Goal: Task Accomplishment & Management: Manage account settings

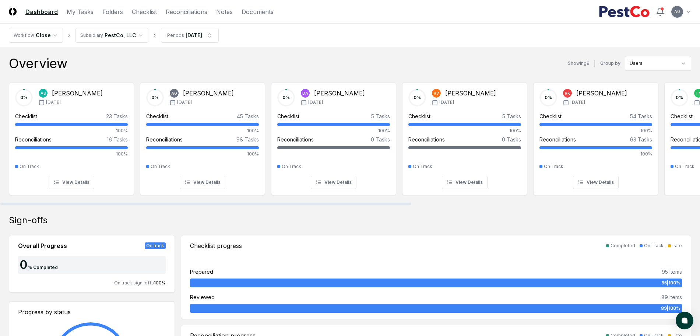
click at [322, 60] on div "Overview Showing 9 | Group by Users" at bounding box center [350, 63] width 683 height 15
click at [100, 12] on nav "CloseCore Dashboard My Tasks Folders Checklist Reconciliations Notes Documents" at bounding box center [141, 11] width 265 height 9
click at [113, 12] on link "Folders" at bounding box center [112, 11] width 21 height 9
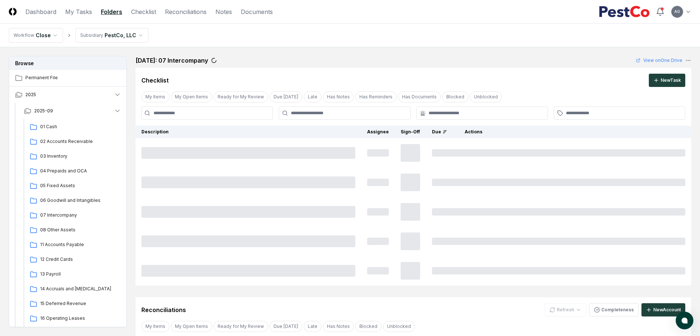
click at [94, 14] on nav "CloseCore Dashboard My Tasks Folders Checklist Reconciliations Notes Documents" at bounding box center [141, 11] width 264 height 9
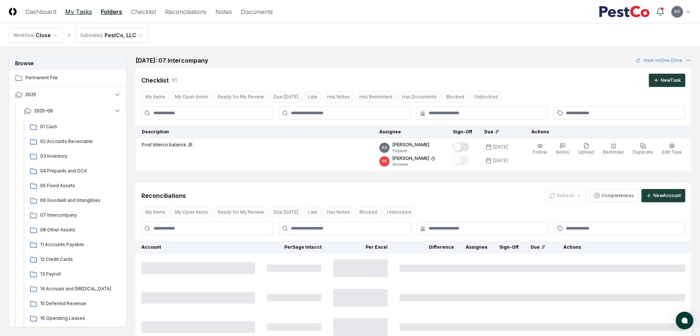
click at [88, 14] on link "My Tasks" at bounding box center [78, 11] width 27 height 9
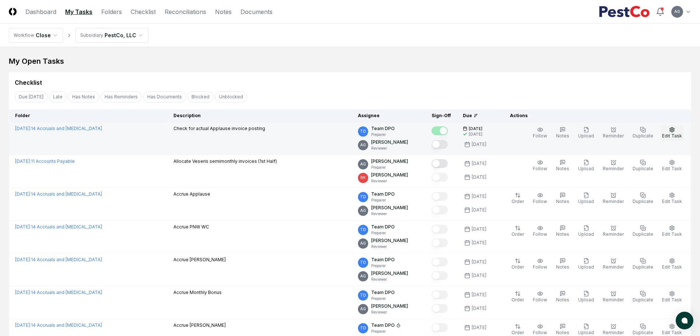
click at [565, 134] on span "Edit Task" at bounding box center [672, 136] width 20 height 6
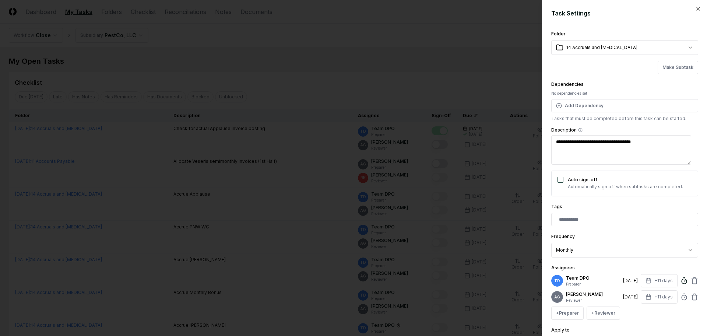
click at [565, 269] on icon at bounding box center [684, 280] width 7 height 7
type textarea "*"
type input "*****"
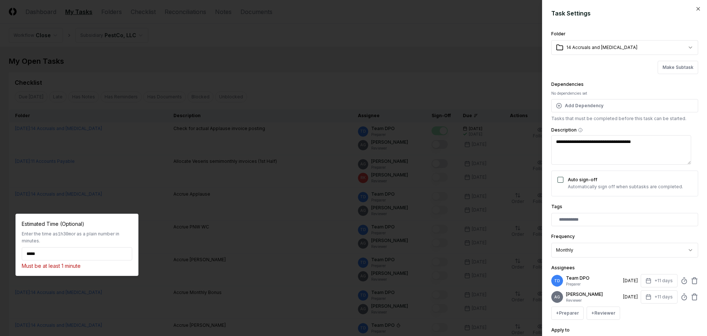
click at [416, 35] on div at bounding box center [353, 168] width 707 height 336
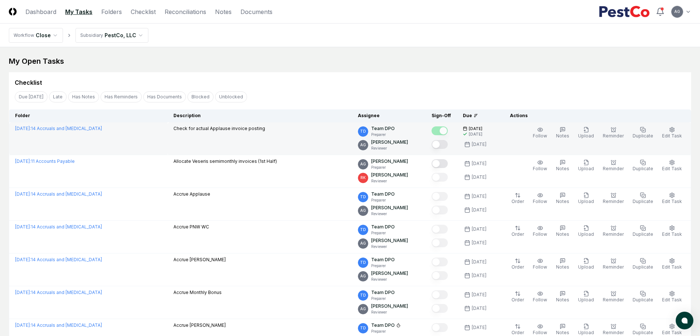
click at [448, 145] on button "Mark complete" at bounding box center [440, 144] width 16 height 9
click at [565, 134] on span "Edit Task" at bounding box center [672, 136] width 20 height 6
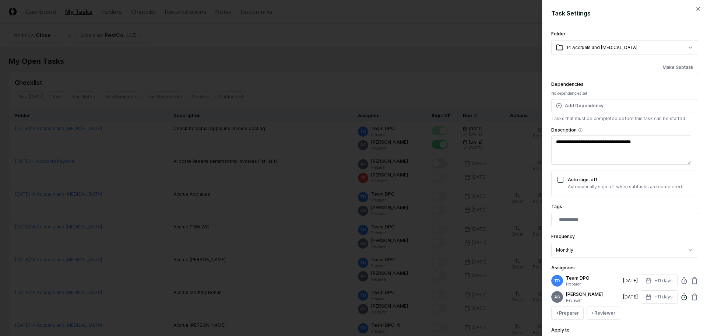
type textarea "*"
click at [565, 269] on line at bounding box center [684, 297] width 1 height 1
type input "*"
type textarea "*"
type input "*****"
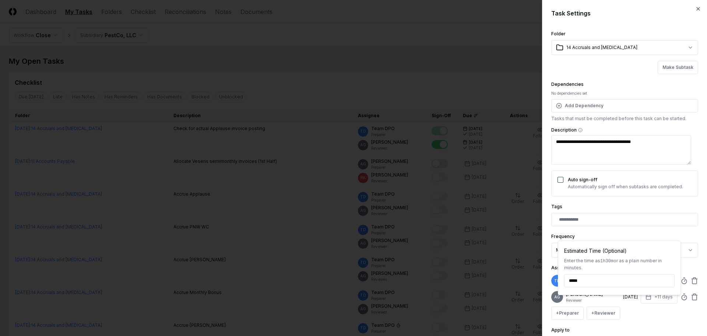
click at [565, 233] on div "**********" at bounding box center [624, 244] width 147 height 25
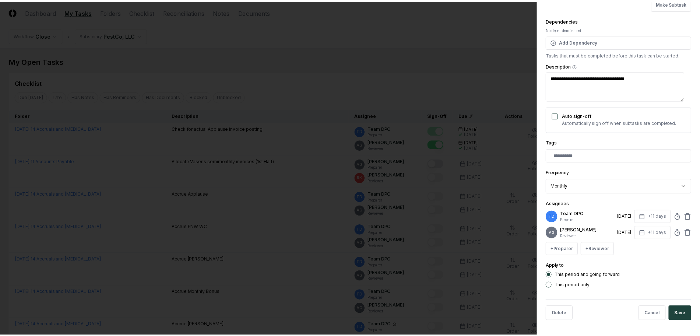
scroll to position [70, 0]
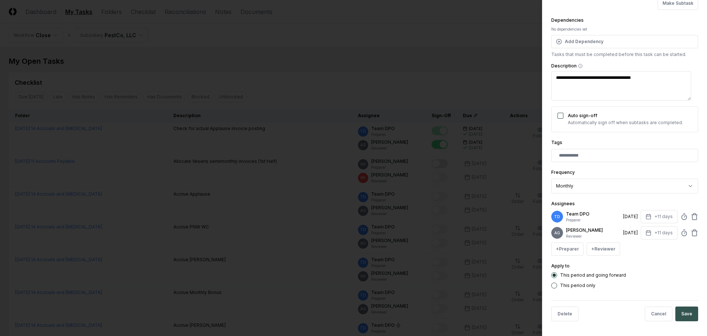
click at [565, 269] on button "Save" at bounding box center [687, 313] width 23 height 15
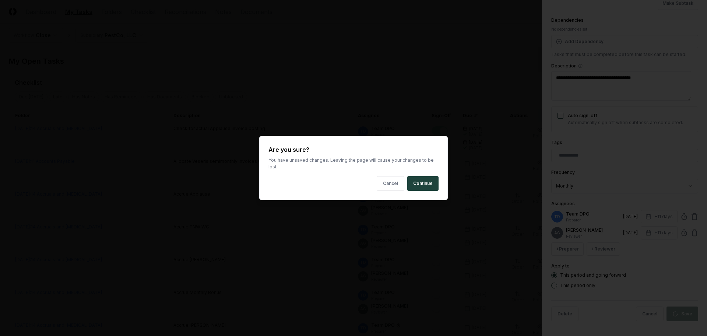
type textarea "*"
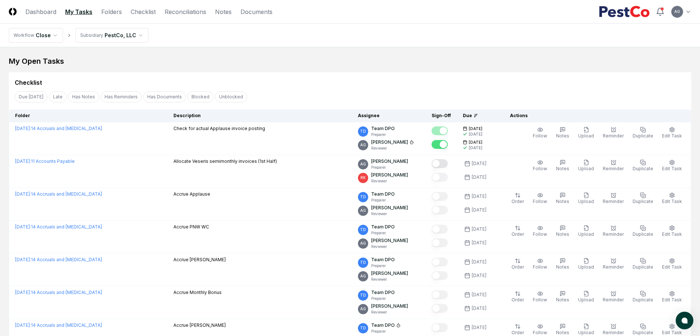
click at [392, 84] on div "Checklist" at bounding box center [350, 82] width 671 height 9
click at [309, 47] on nav "Workflow Close Subsidiary PestCo, LLC" at bounding box center [350, 36] width 700 height 24
click at [344, 72] on div "Checklist" at bounding box center [350, 79] width 683 height 15
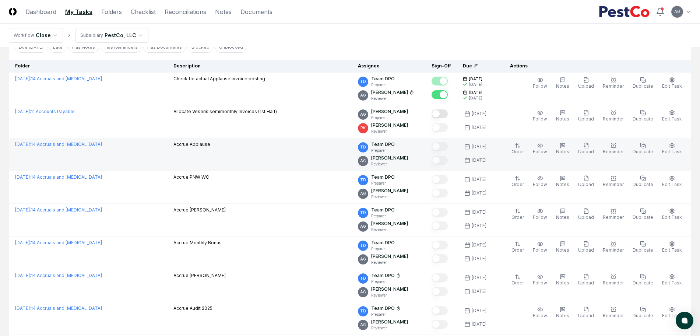
scroll to position [46, 0]
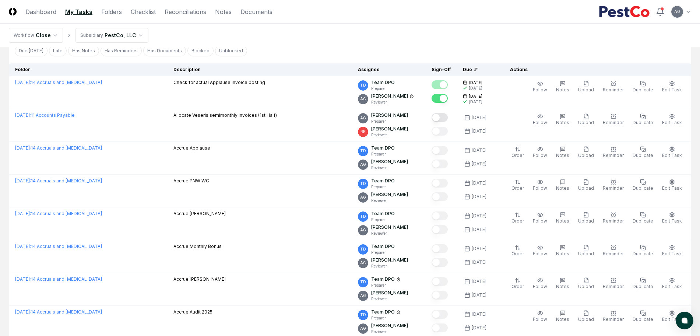
click at [329, 28] on nav "Workflow Close Subsidiary PestCo, LLC" at bounding box center [350, 36] width 700 height 24
